Goal: Task Accomplishment & Management: Manage account settings

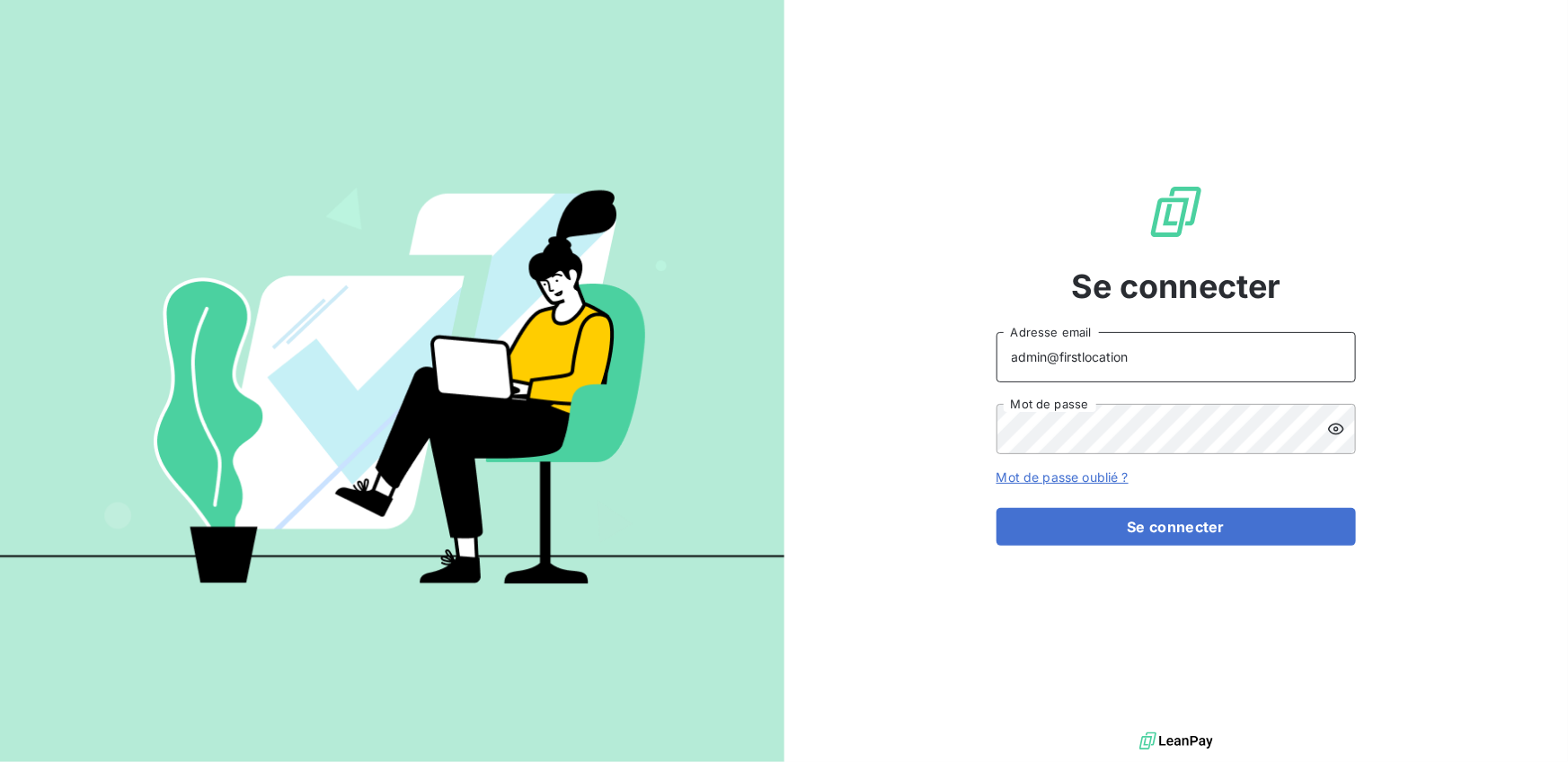
click at [1141, 369] on input "admin@firstlocation" at bounding box center [1176, 357] width 359 height 50
type input "admin@leaseprotect"
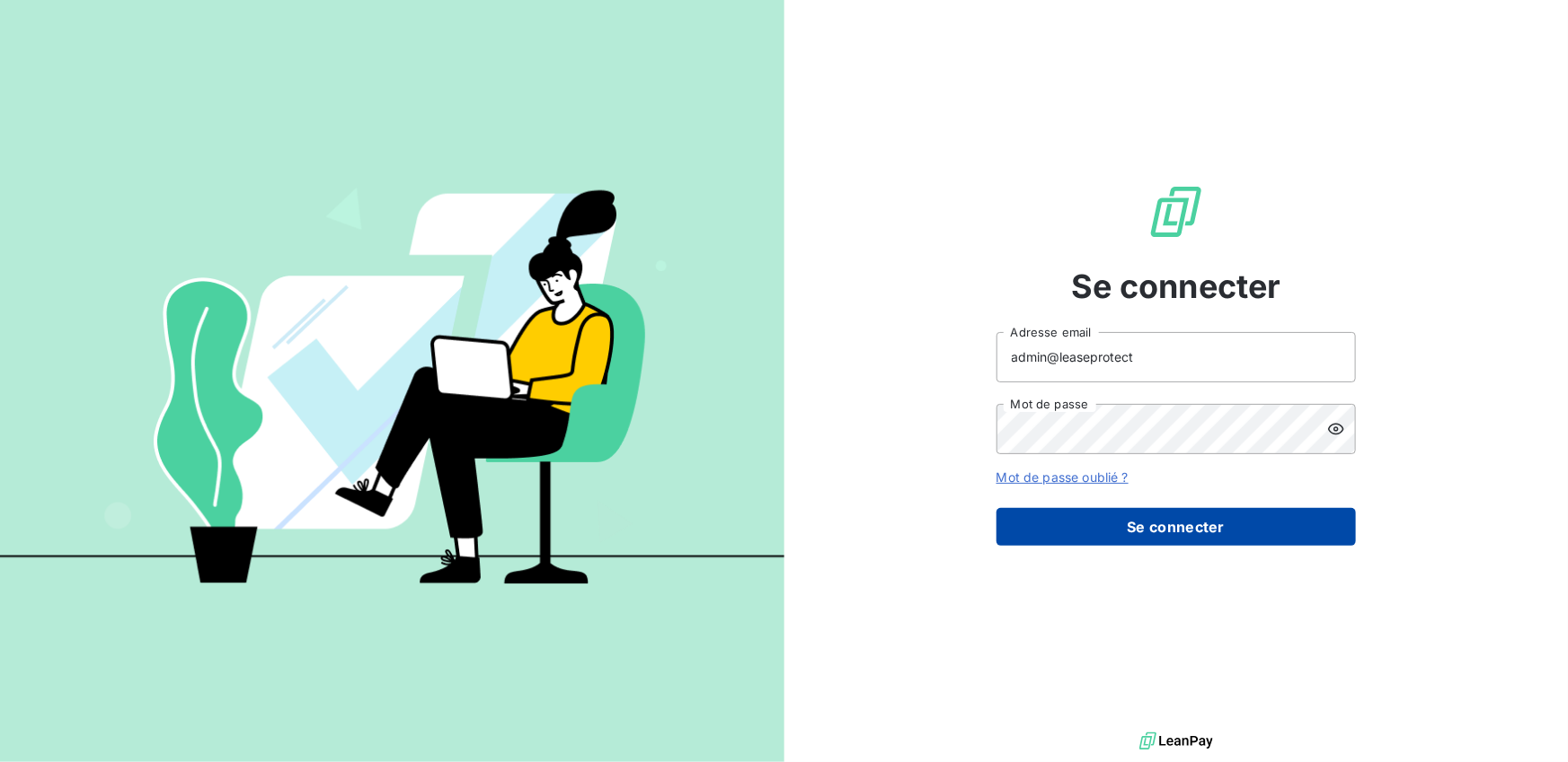
click at [1148, 513] on button "Se connecter" at bounding box center [1176, 527] width 359 height 37
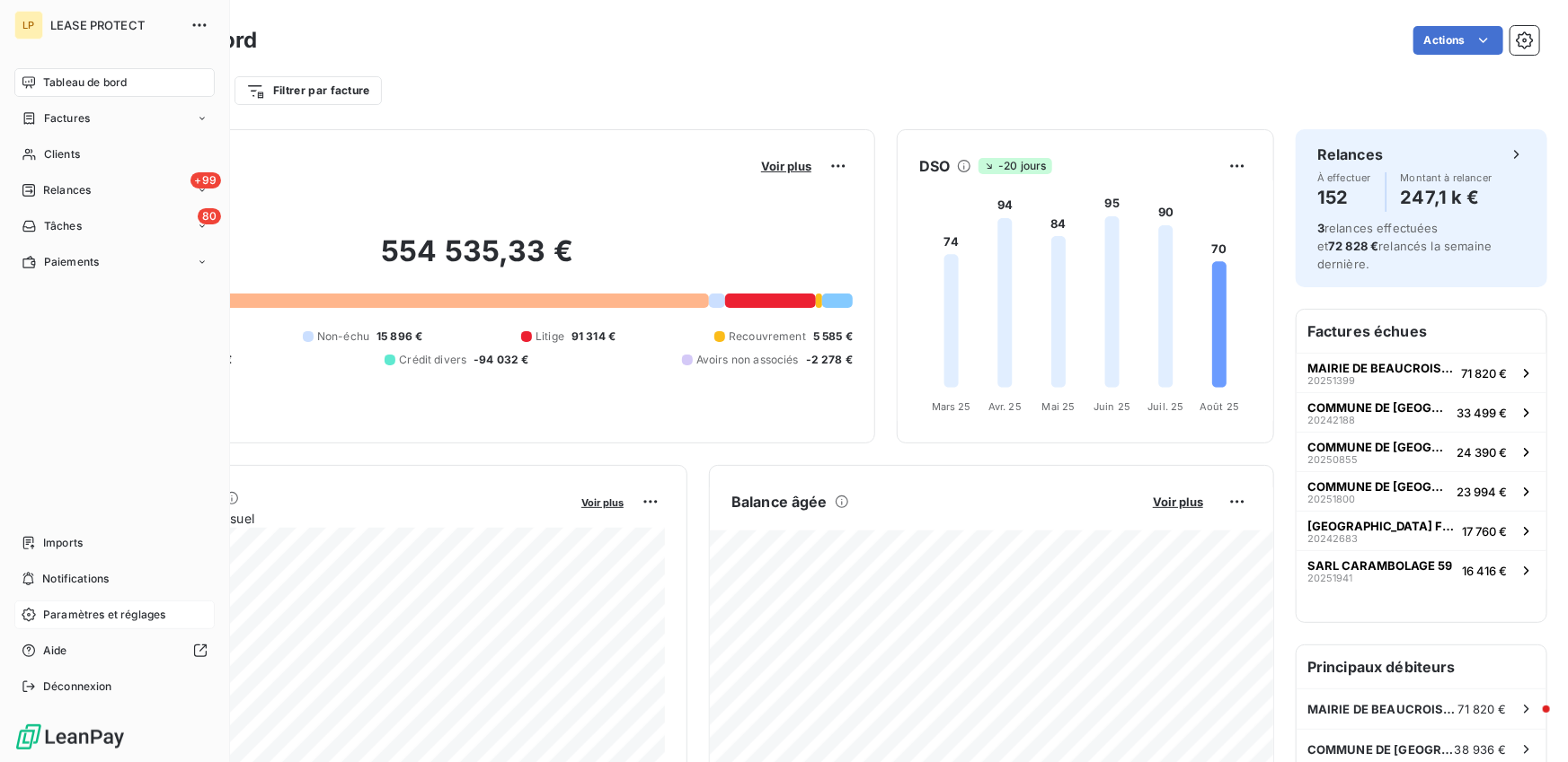
click at [67, 618] on span "Paramètres et réglages" at bounding box center [104, 614] width 123 height 16
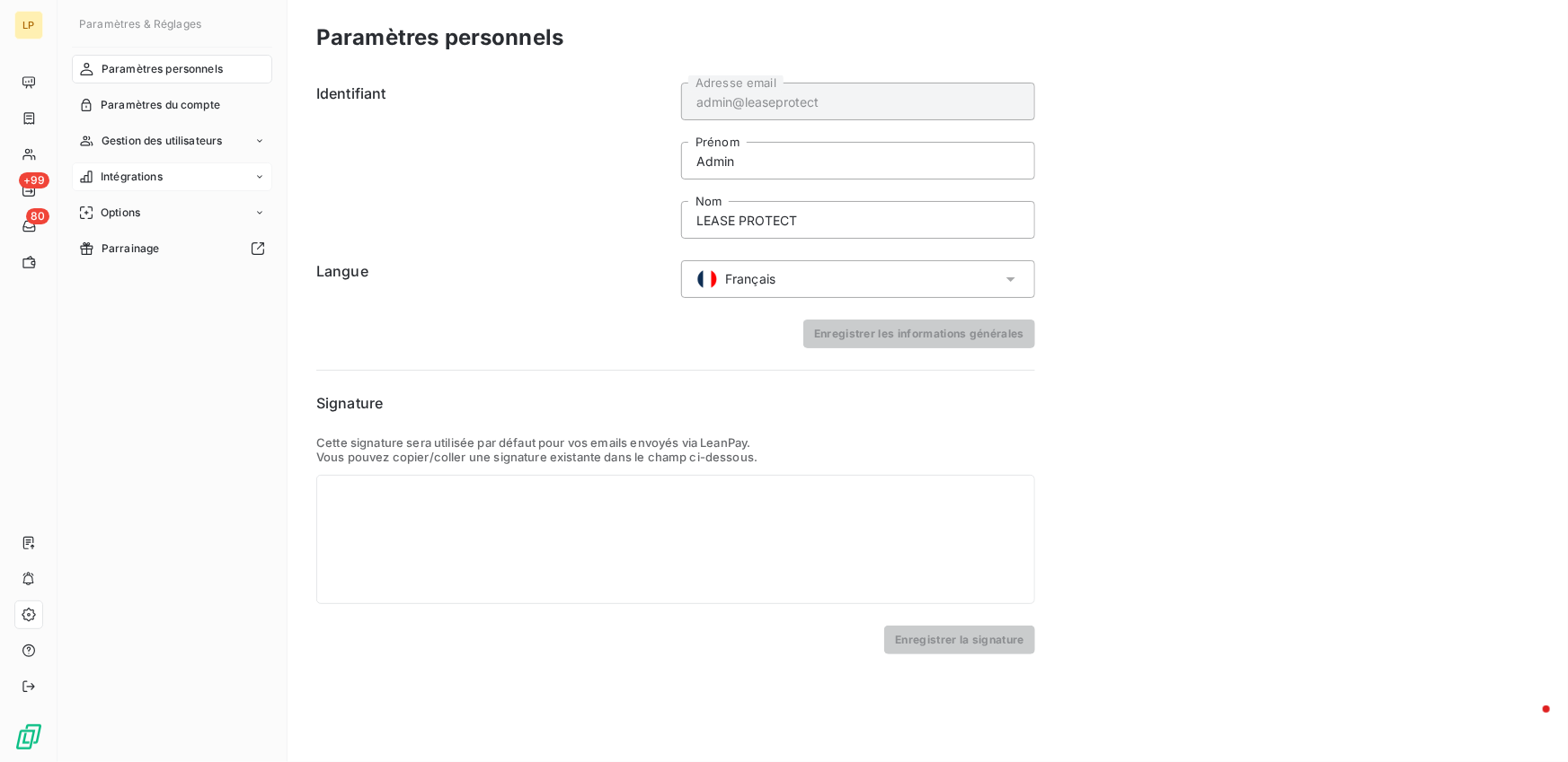
click at [142, 170] on span "Intégrations" at bounding box center [132, 177] width 62 height 16
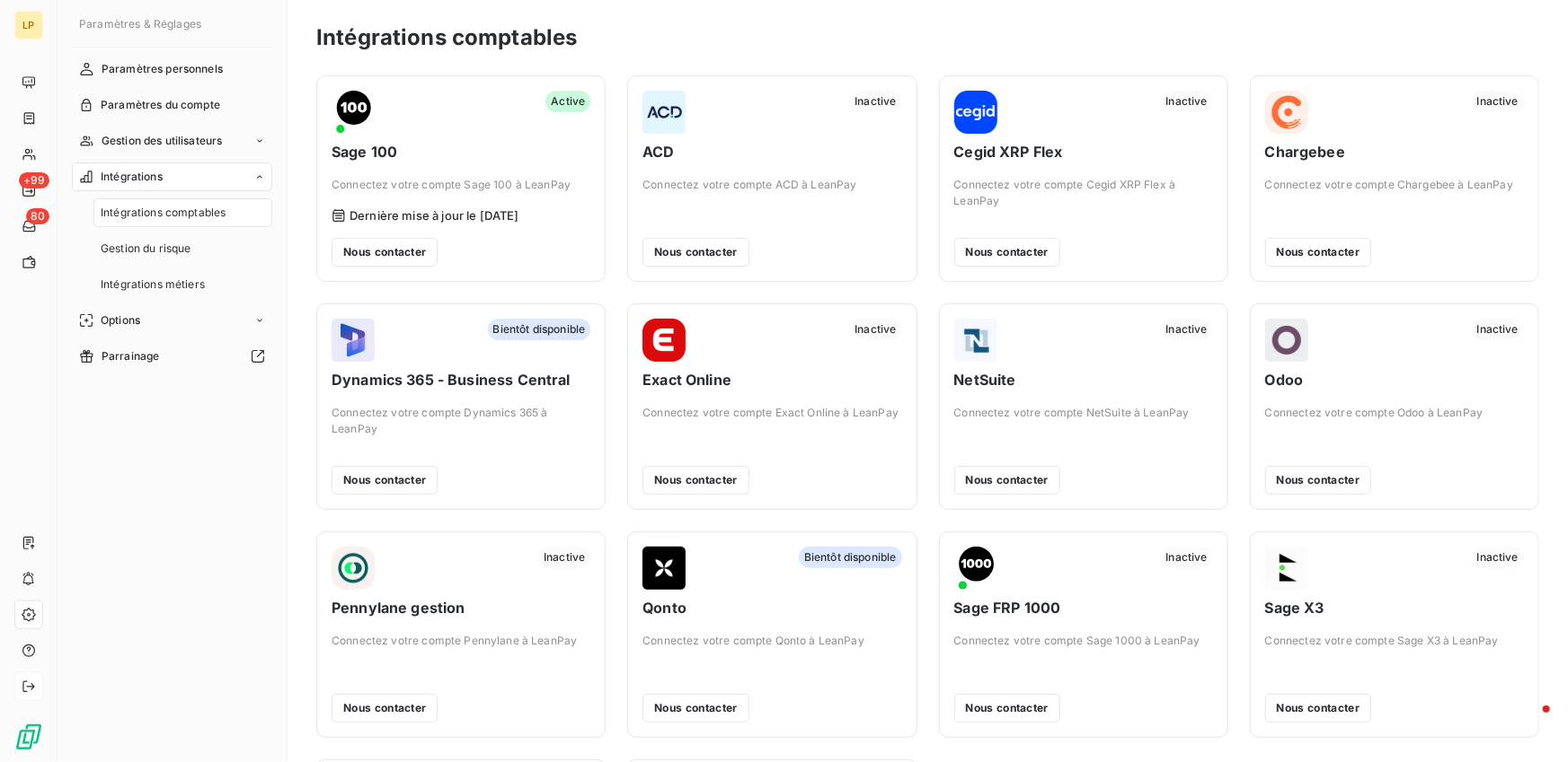
click at [31, 686] on icon at bounding box center [28, 687] width 11 height 11
